Goal: Information Seeking & Learning: Understand process/instructions

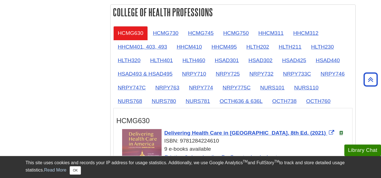
scroll to position [511, 0]
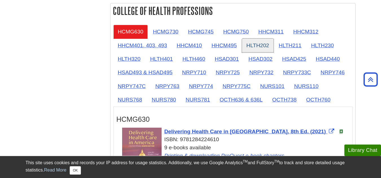
click at [259, 45] on link "HLTH202" at bounding box center [258, 46] width 32 height 14
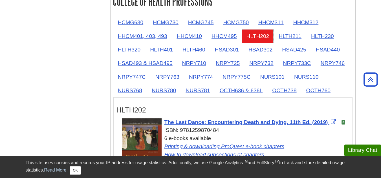
scroll to position [520, 0]
click at [298, 34] on link "HLTH211" at bounding box center [290, 37] width 32 height 14
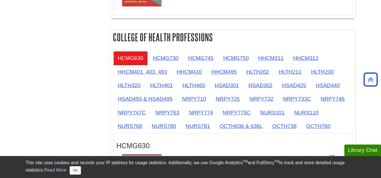
scroll to position [488, 0]
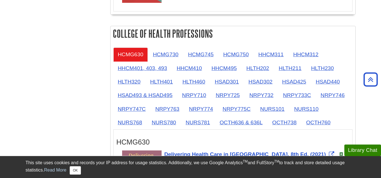
click at [166, 47] on div "HCMG630 HCMG730 HCMG745 HCMG750 HHCM311 HHCM312 HHCM401, 403, 493 HHCM410 HHCM4…" at bounding box center [233, 129] width 245 height 168
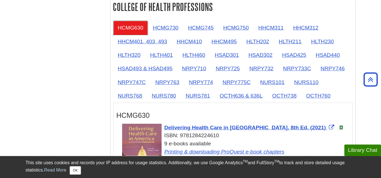
scroll to position [516, 0]
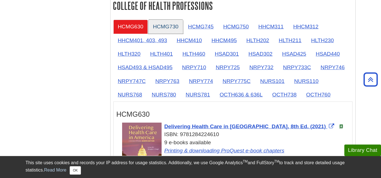
click at [165, 25] on link "HCMG730" at bounding box center [165, 27] width 35 height 14
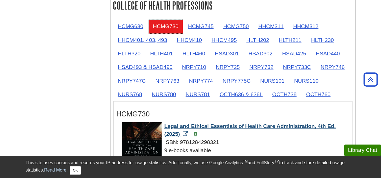
scroll to position [515, 0]
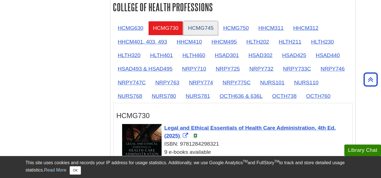
click at [191, 31] on link "HCMG745" at bounding box center [201, 28] width 35 height 14
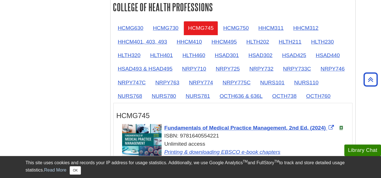
click at [234, 21] on div "HCMG630 HCMG730 HCMG745 HCMG750 HHCM311 HHCM312 HHCM401, 403, 493 HHCM410 HHCM4…" at bounding box center [233, 101] width 245 height 167
click at [230, 28] on link "HCMG750" at bounding box center [236, 28] width 35 height 14
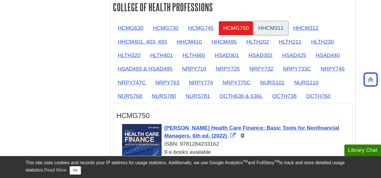
click at [275, 31] on link "HHCM311" at bounding box center [271, 28] width 34 height 14
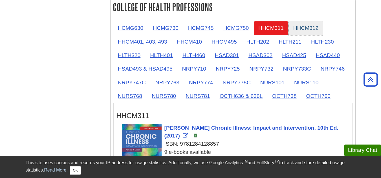
click at [303, 28] on link "HHCM312" at bounding box center [306, 28] width 34 height 14
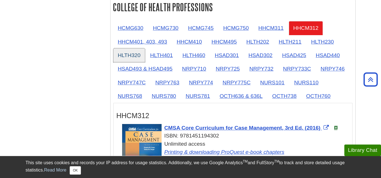
click at [124, 56] on link "HLTH320" at bounding box center [129, 55] width 32 height 14
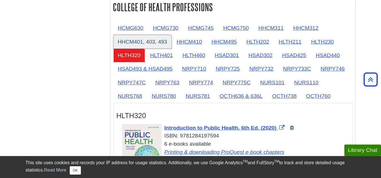
click at [129, 42] on link "HHCM401, 403, 493" at bounding box center [142, 42] width 58 height 14
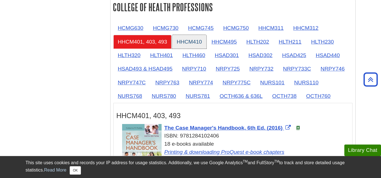
click at [185, 43] on link "HHCM410" at bounding box center [189, 42] width 34 height 14
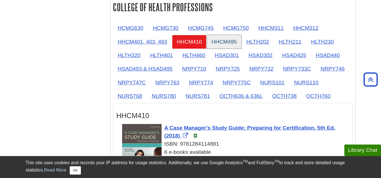
click at [221, 43] on link "HHCM495" at bounding box center [224, 42] width 34 height 14
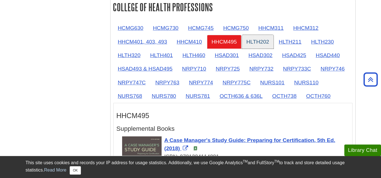
click at [254, 43] on link "HLTH202" at bounding box center [258, 42] width 32 height 14
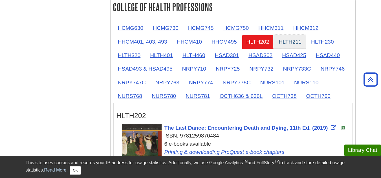
click at [286, 41] on link "HLTH211" at bounding box center [290, 42] width 32 height 14
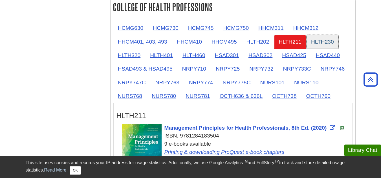
click at [327, 36] on link "HLTH230" at bounding box center [323, 42] width 32 height 14
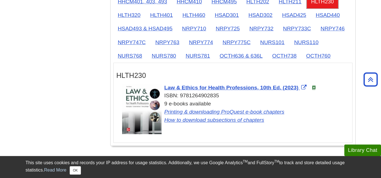
scroll to position [555, 0]
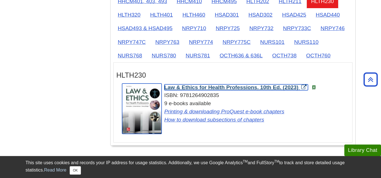
click at [193, 86] on span "Law & Ethics for Health Professions, 10th Ed. (2023)" at bounding box center [231, 88] width 134 height 6
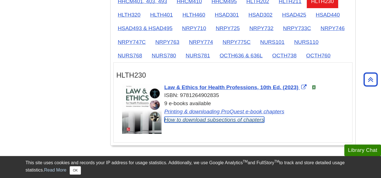
click at [195, 120] on link "How to download subsections of chapters" at bounding box center [214, 120] width 100 height 6
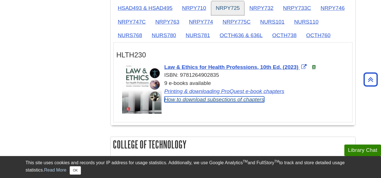
scroll to position [577, 0]
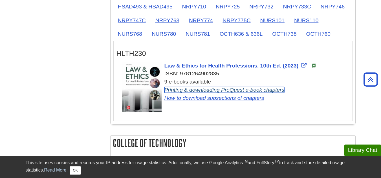
click at [235, 91] on link "Printing & downloading ProQuest e-book chapters" at bounding box center [224, 90] width 120 height 6
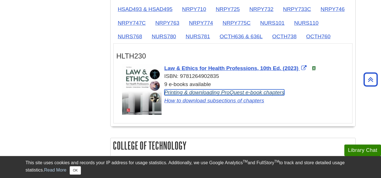
scroll to position [569, 0]
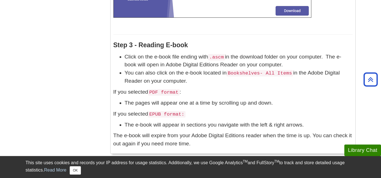
scroll to position [1536, 0]
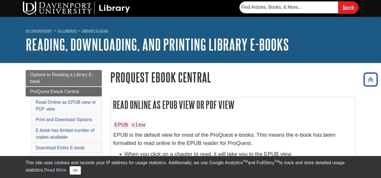
scroll to position [1700, 0]
